Goal: Task Accomplishment & Management: Use online tool/utility

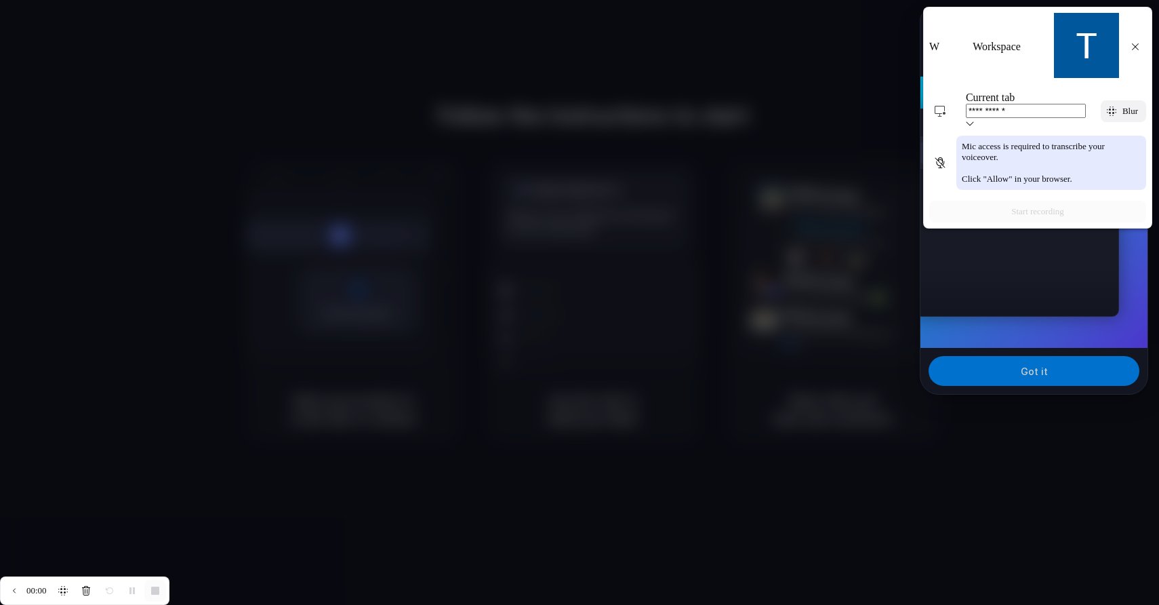
click at [790, 106] on div at bounding box center [579, 302] width 1159 height 605
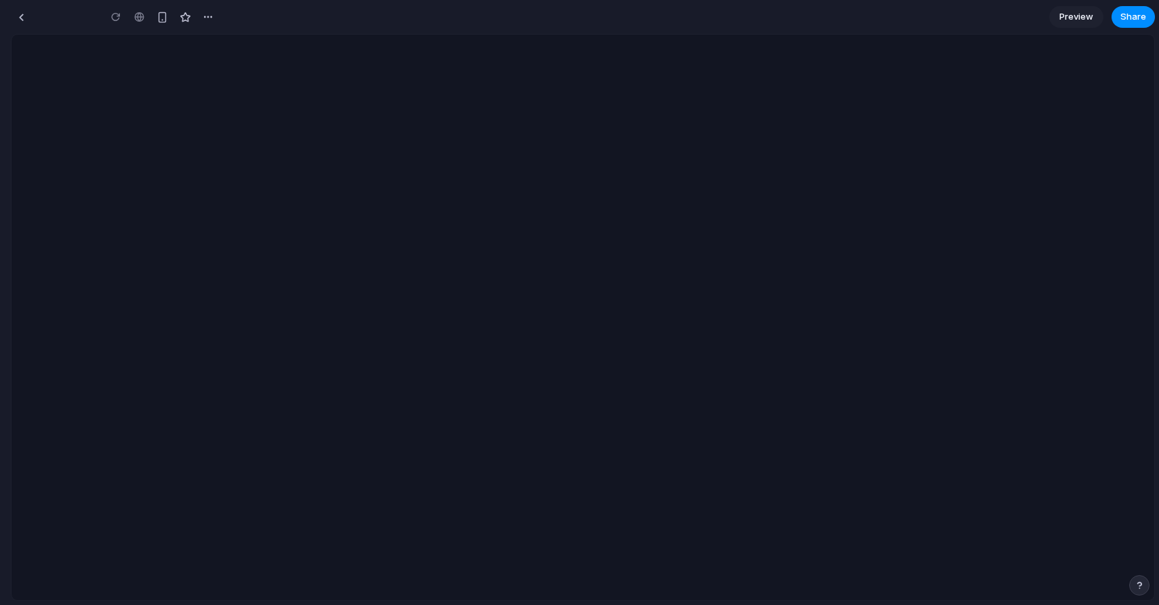
type input "**********"
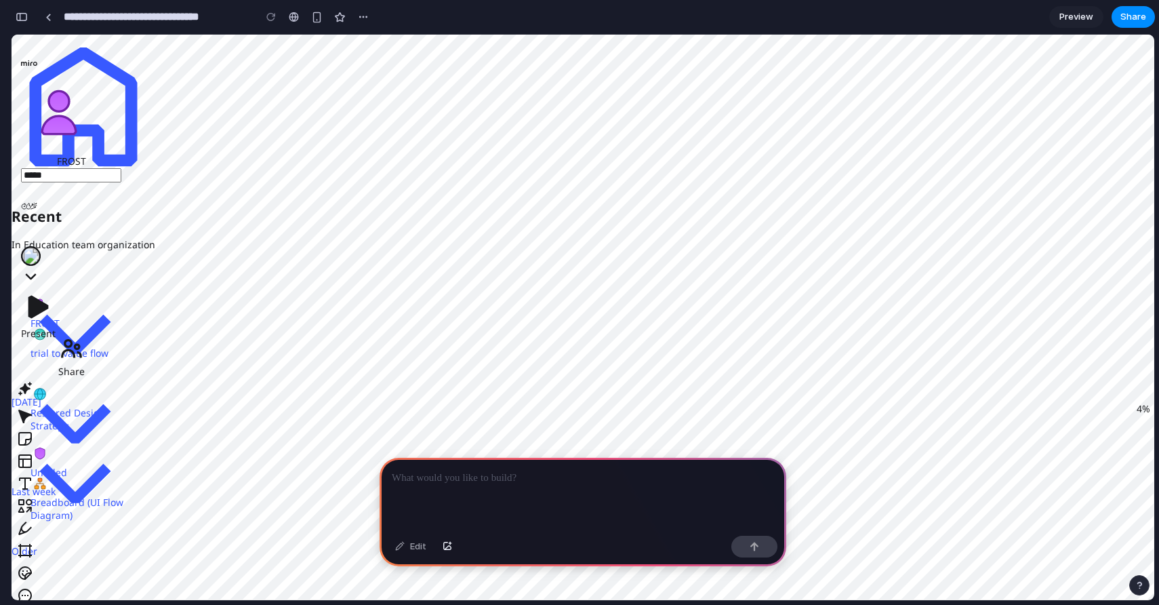
click at [489, 495] on div at bounding box center [583, 494] width 407 height 73
click at [769, 546] on button "button" at bounding box center [754, 546] width 46 height 22
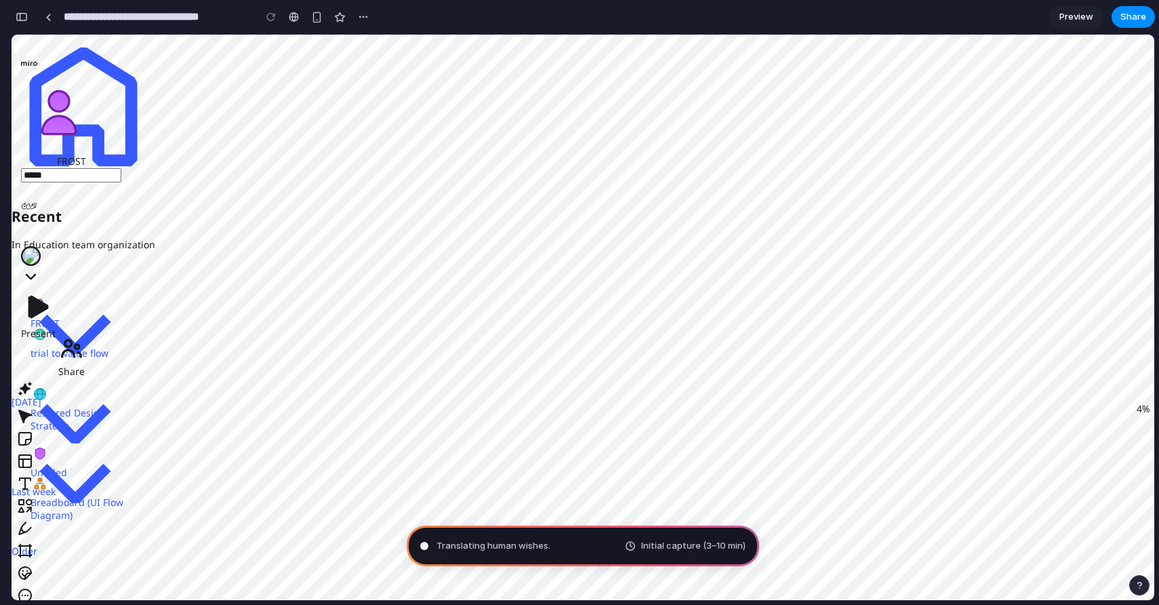
type input "**********"
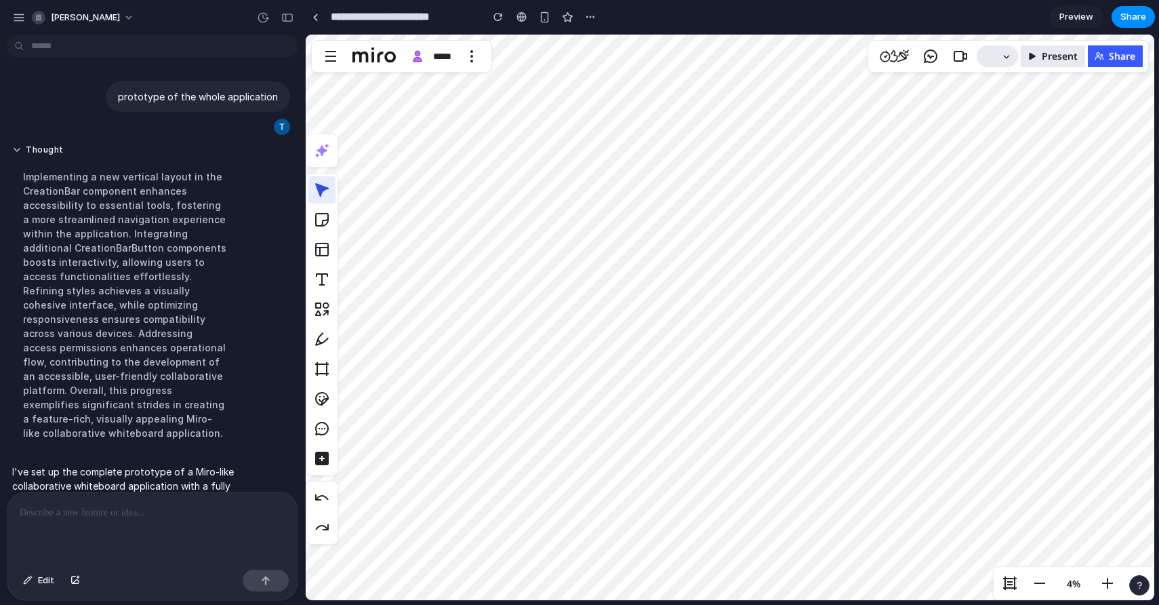
scroll to position [144, 0]
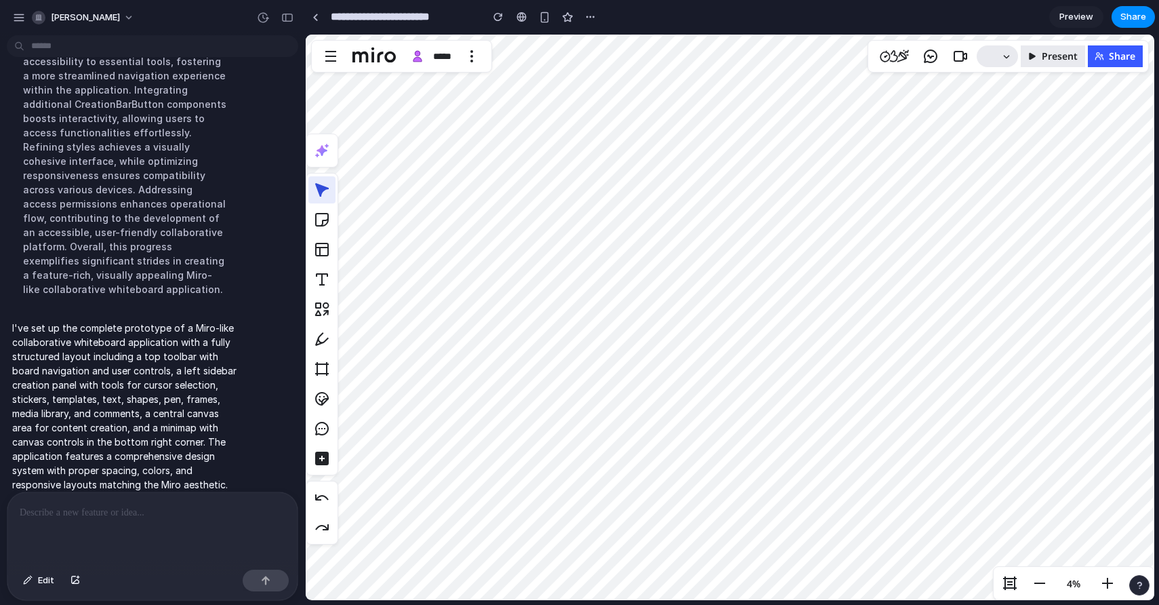
click at [325, 223] on button "button" at bounding box center [321, 219] width 27 height 27
click at [325, 240] on button "button" at bounding box center [321, 249] width 27 height 27
click at [323, 281] on button "button" at bounding box center [321, 279] width 27 height 27
click at [323, 331] on button "button" at bounding box center [321, 338] width 27 height 27
click at [323, 405] on button "button" at bounding box center [321, 398] width 27 height 27
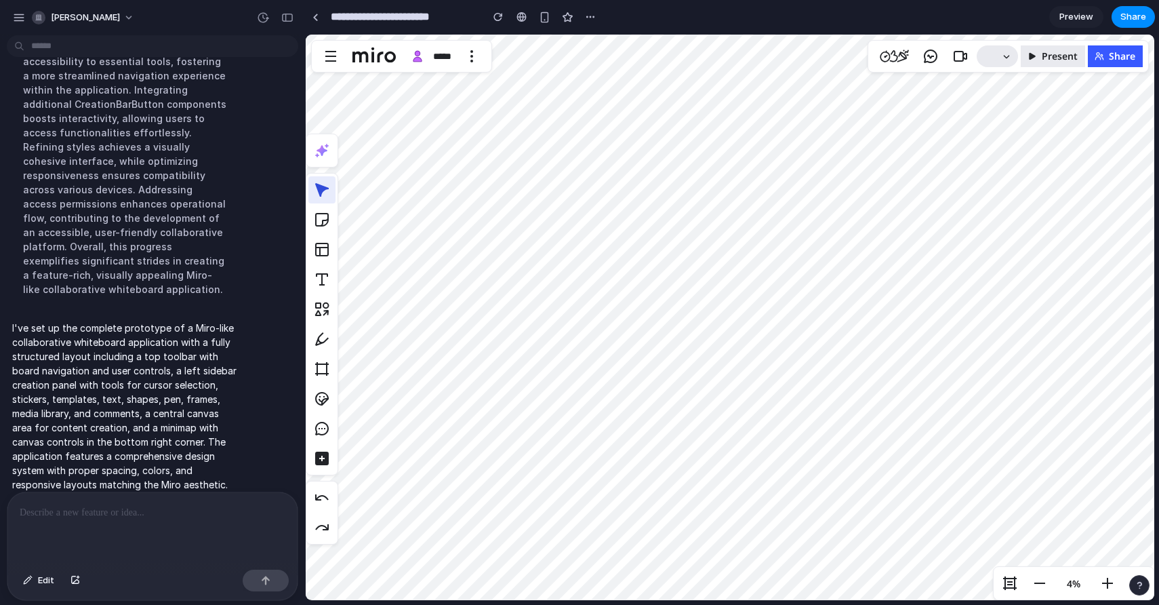
click at [323, 430] on button "button" at bounding box center [321, 428] width 27 height 27
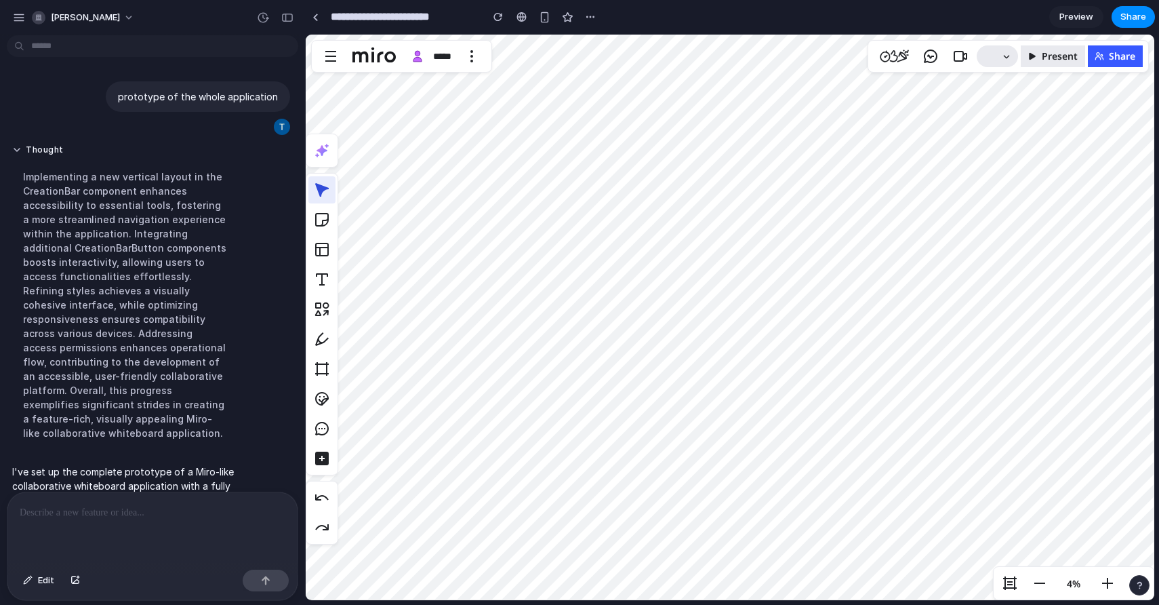
click at [899, 51] on icon "button" at bounding box center [894, 56] width 31 height 16
click at [944, 56] on button "button" at bounding box center [930, 56] width 27 height 24
click at [954, 56] on icon "button" at bounding box center [961, 56] width 14 height 11
click at [1003, 60] on icon "button" at bounding box center [1006, 56] width 11 height 11
click at [1030, 59] on icon "button" at bounding box center [1032, 56] width 6 height 7
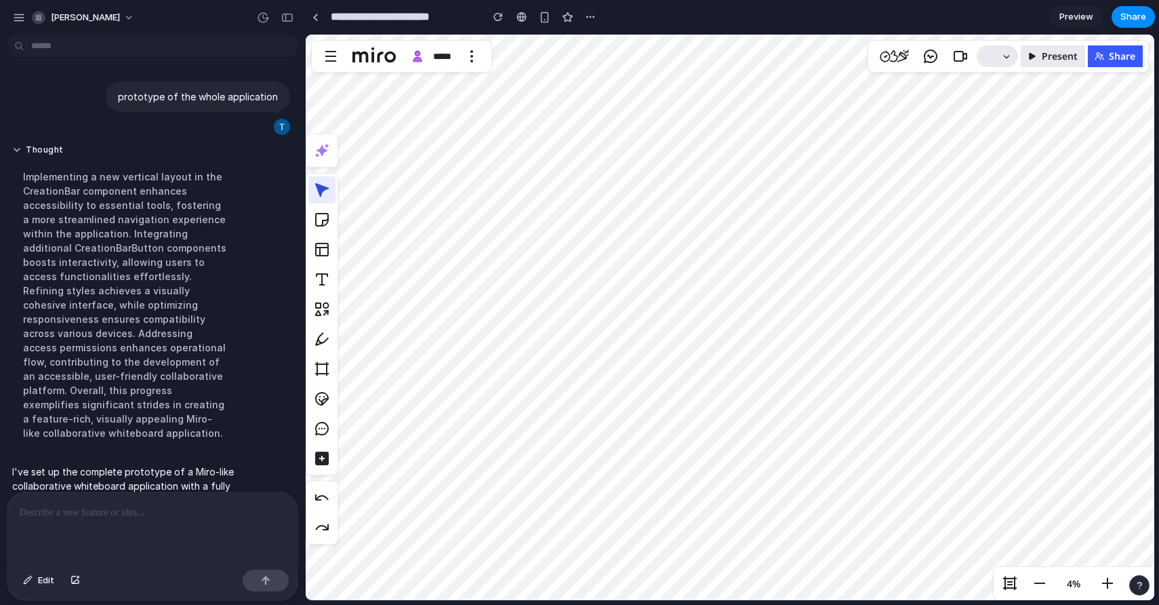
click at [1102, 56] on icon "button" at bounding box center [1099, 55] width 9 height 7
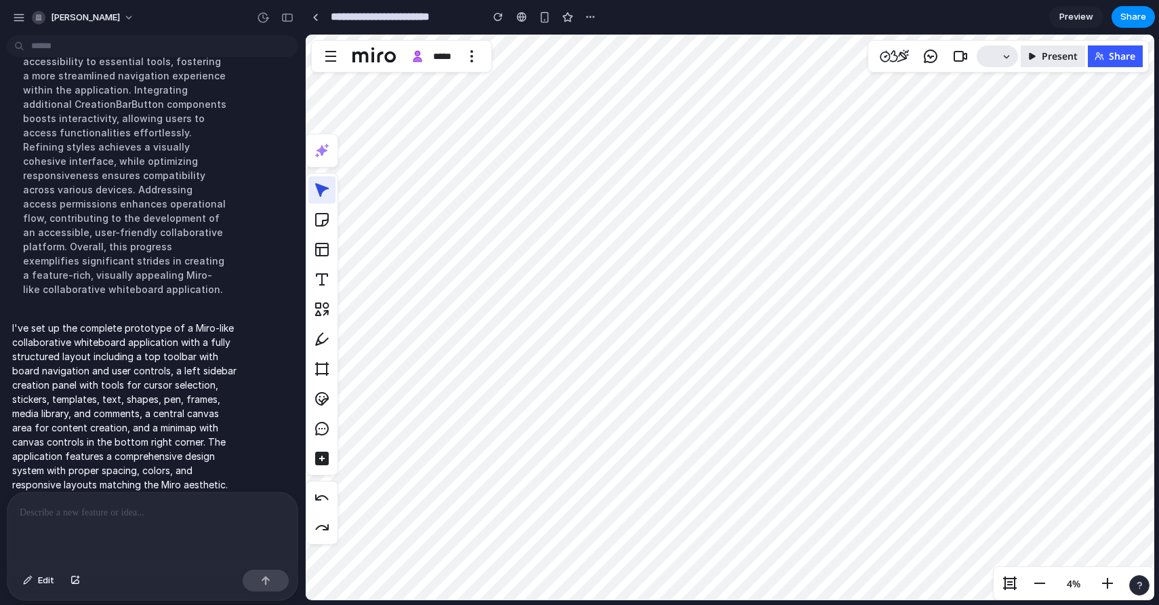
click at [322, 141] on button "button" at bounding box center [321, 150] width 27 height 27
click at [325, 196] on button "button" at bounding box center [321, 189] width 27 height 27
click at [325, 239] on button "button" at bounding box center [321, 249] width 27 height 27
click at [321, 277] on button "button" at bounding box center [321, 279] width 27 height 27
click at [326, 319] on button "button" at bounding box center [321, 309] width 27 height 27
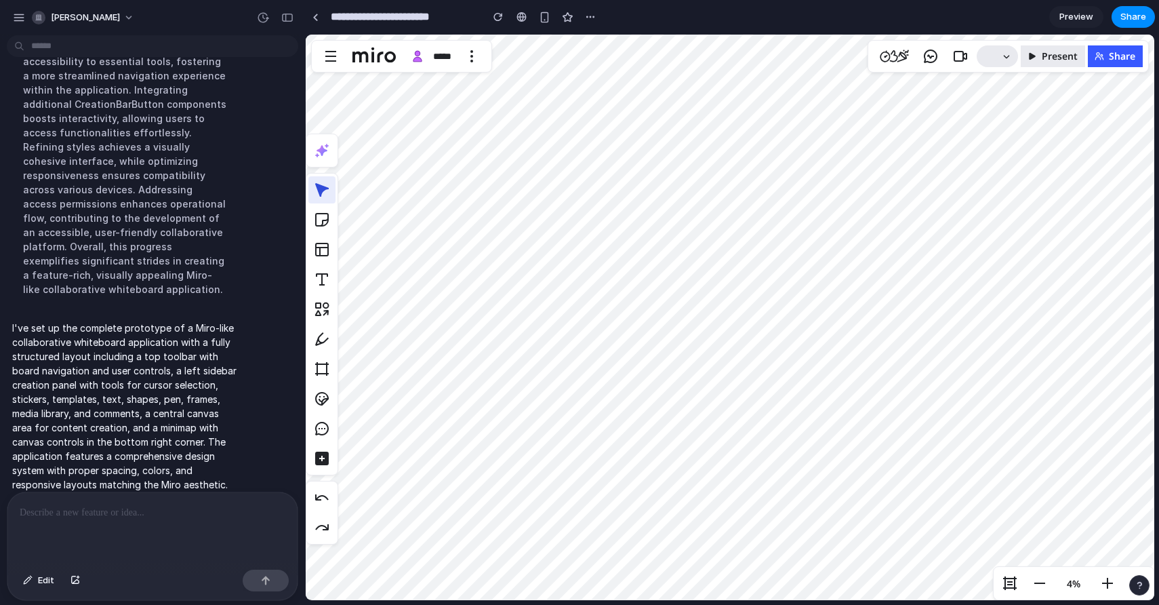
click at [327, 406] on button "button" at bounding box center [321, 398] width 27 height 27
click at [322, 217] on button "button" at bounding box center [321, 219] width 27 height 27
click at [321, 258] on button "button" at bounding box center [321, 249] width 27 height 27
click at [321, 332] on button "button" at bounding box center [321, 338] width 27 height 27
click at [321, 384] on div at bounding box center [322, 399] width 30 height 30
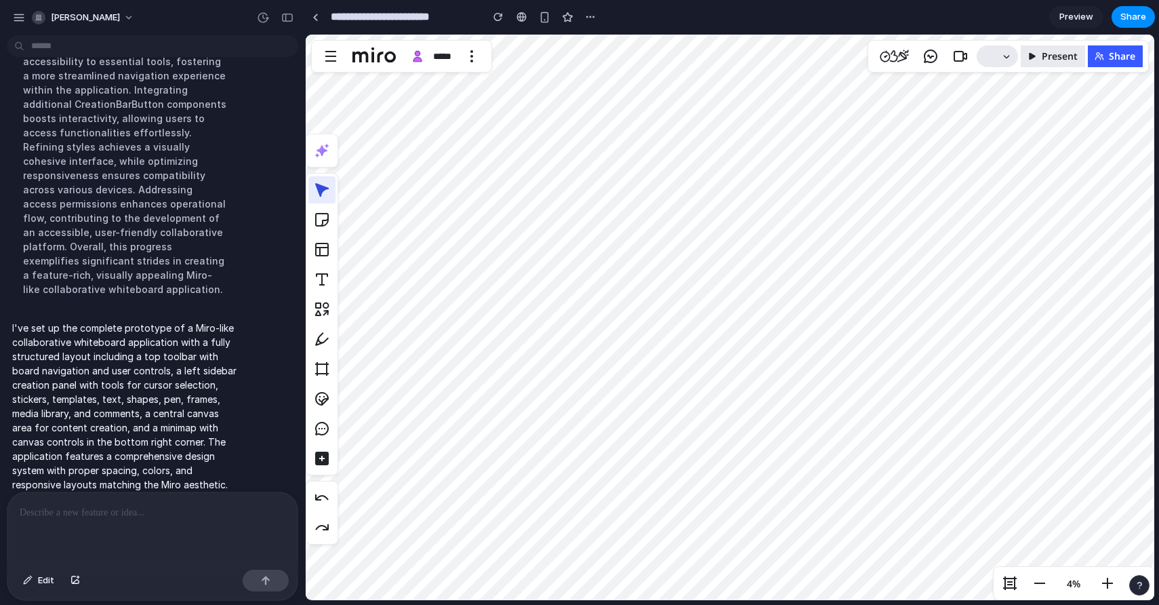
click at [313, 423] on button "button" at bounding box center [321, 428] width 27 height 27
click at [321, 472] on div at bounding box center [322, 324] width 33 height 302
click at [127, 529] on div at bounding box center [152, 528] width 290 height 72
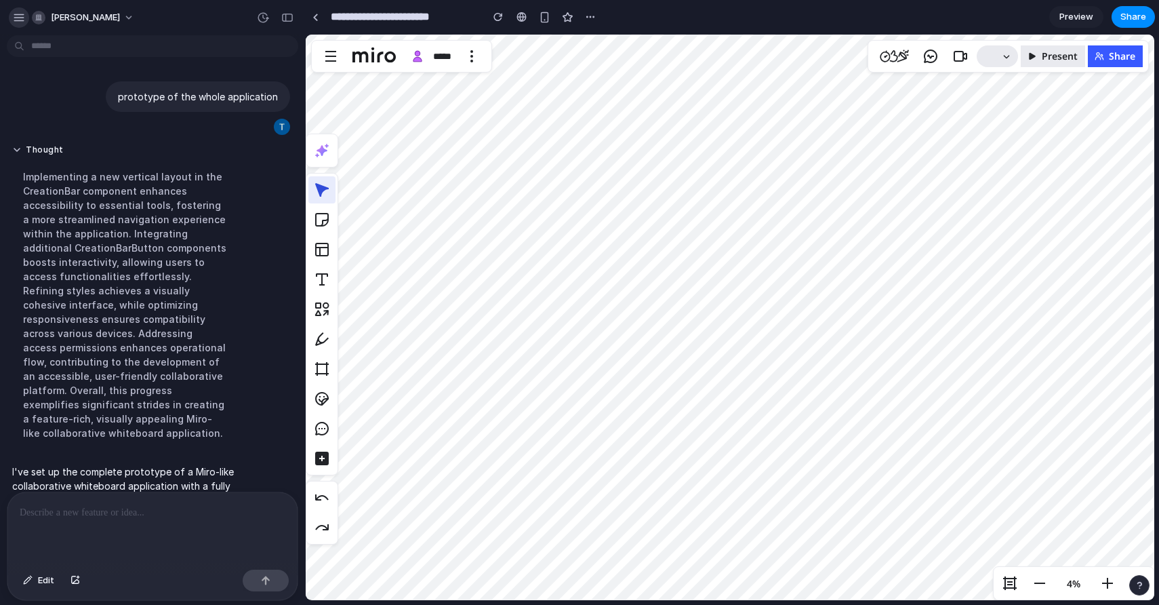
click at [22, 18] on div "button" at bounding box center [19, 18] width 12 height 12
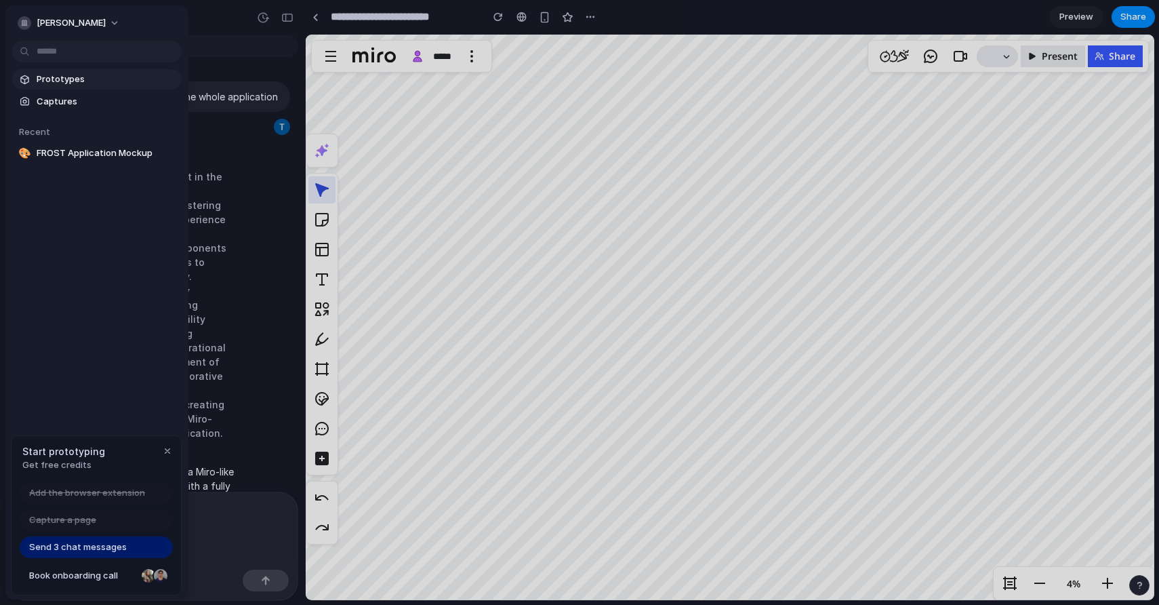
click at [73, 79] on span "Prototypes" at bounding box center [107, 80] width 140 height 14
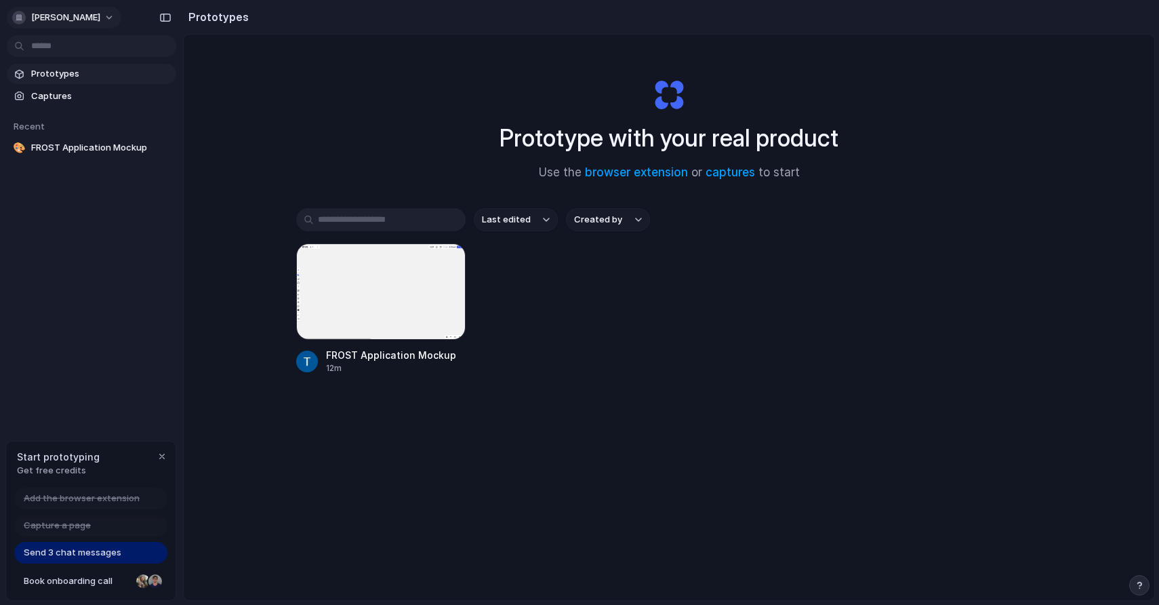
click at [62, 21] on span "[PERSON_NAME]" at bounding box center [65, 18] width 69 height 14
click at [380, 127] on div "Settings Invite members Change theme Sign out" at bounding box center [579, 302] width 1159 height 605
